Goal: Task Accomplishment & Management: Manage account settings

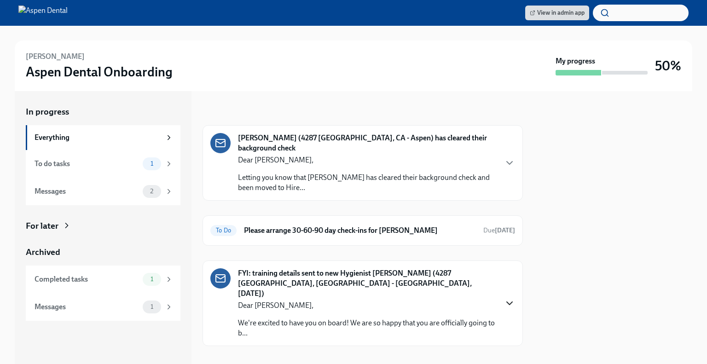
click at [507, 298] on icon "button" at bounding box center [509, 303] width 11 height 11
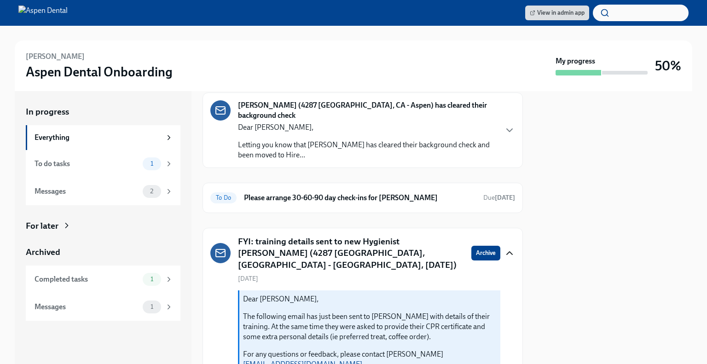
scroll to position [28, 0]
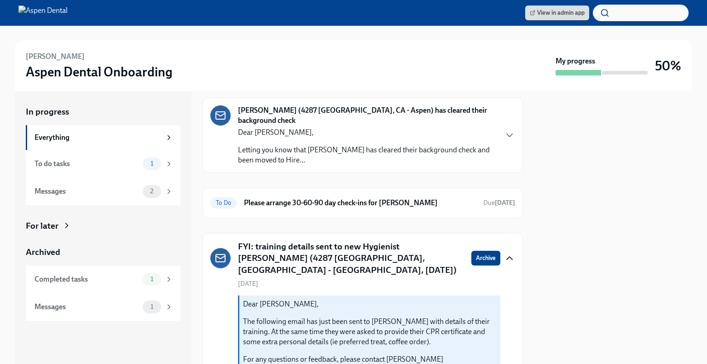
click at [546, 209] on div at bounding box center [613, 227] width 158 height 273
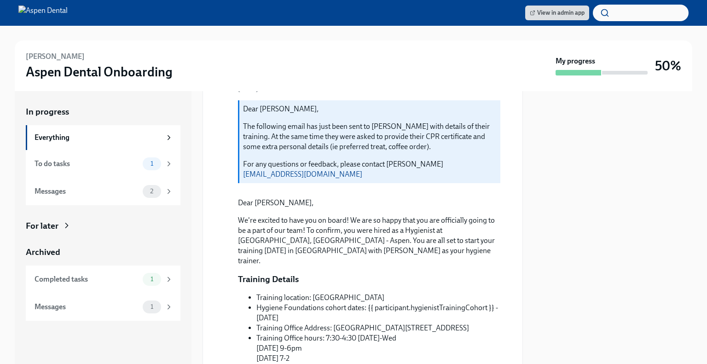
scroll to position [258, 0]
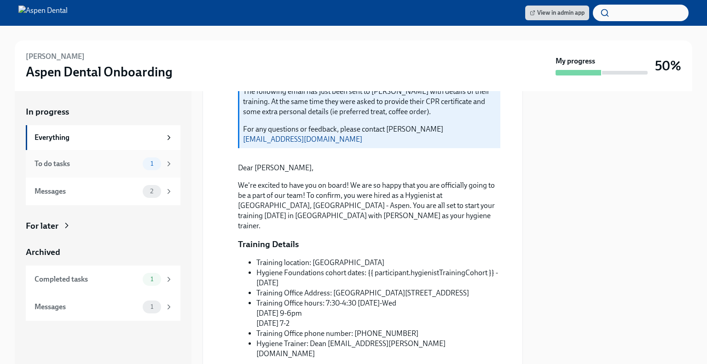
click at [164, 171] on div "To do tasks 1" at bounding box center [103, 164] width 155 height 28
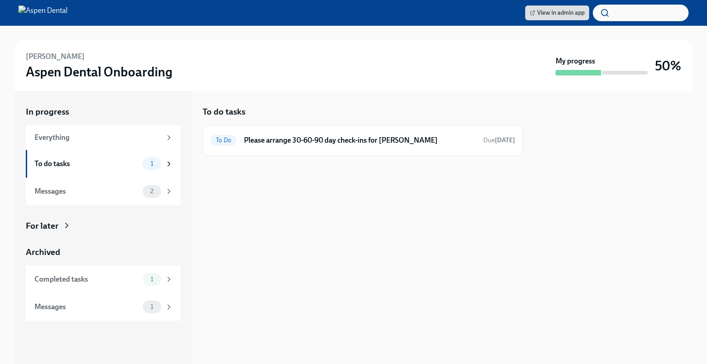
click at [340, 202] on div "To do tasks To Do Please arrange 30-60-90 day check-ins for [PERSON_NAME] Due […" at bounding box center [362, 227] width 320 height 273
click at [145, 292] on div "Completed tasks 1" at bounding box center [103, 279] width 155 height 28
click at [151, 316] on div "Messages 1" at bounding box center [103, 307] width 155 height 28
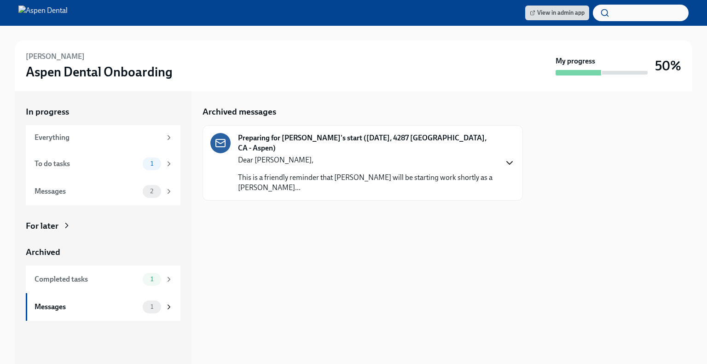
click at [510, 157] on icon "button" at bounding box center [509, 162] width 11 height 11
